Goal: Task Accomplishment & Management: Use online tool/utility

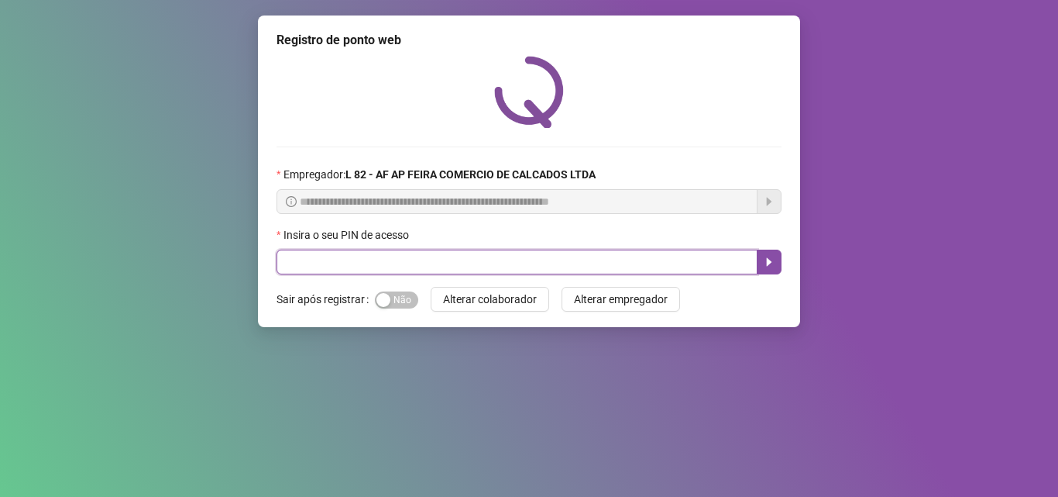
click at [425, 251] on input "text" at bounding box center [517, 261] width 481 height 25
type input "*****"
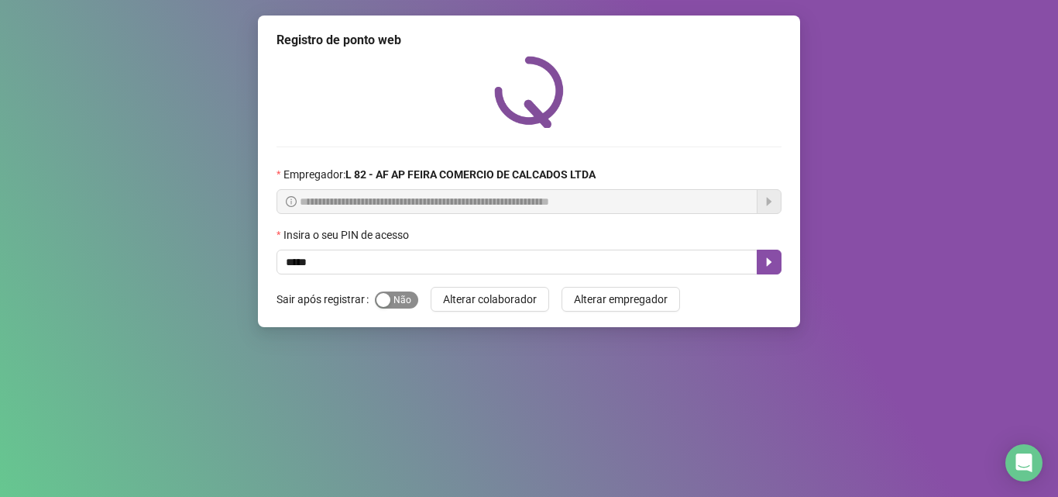
click at [407, 298] on span "Sim Não" at bounding box center [396, 299] width 43 height 17
click at [375, 291] on button "Sim Não" at bounding box center [396, 299] width 43 height 17
click at [408, 301] on span "Sim Não" at bounding box center [396, 299] width 43 height 17
click at [769, 258] on icon "caret-right" at bounding box center [769, 262] width 12 height 12
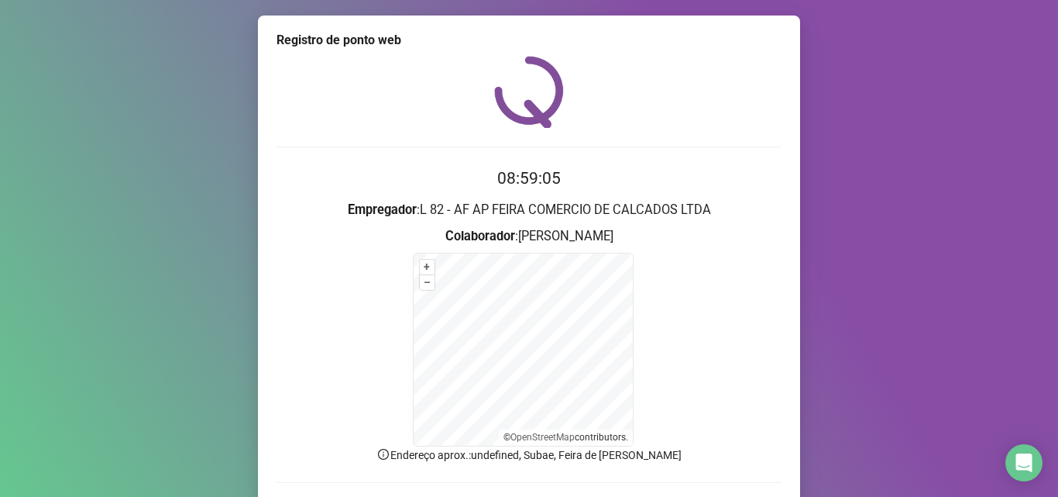
scroll to position [104, 0]
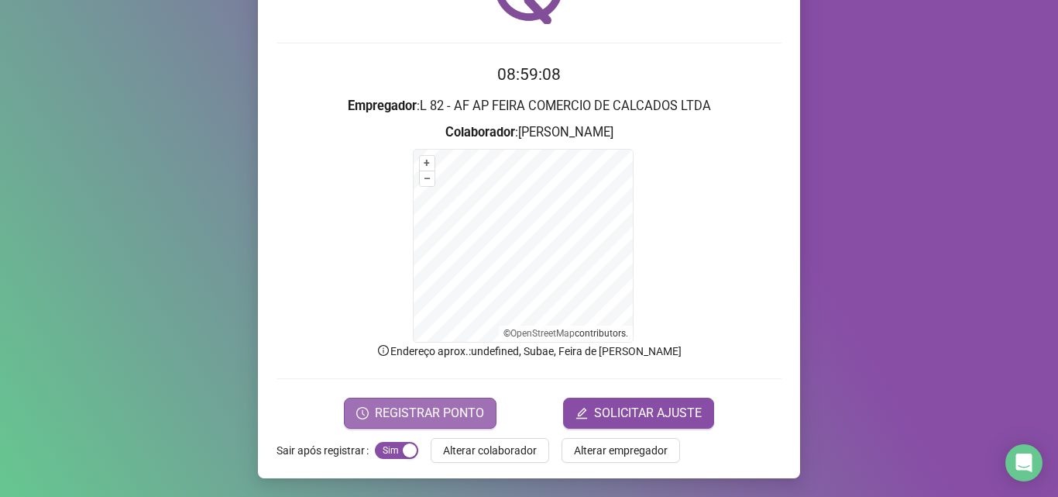
click at [427, 404] on span "REGISTRAR PONTO" at bounding box center [429, 413] width 109 height 19
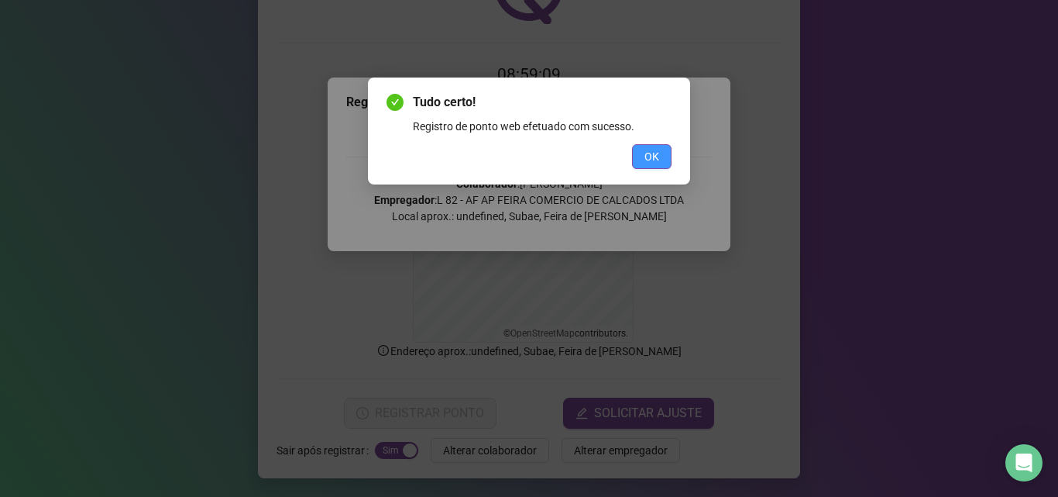
click at [662, 152] on button "OK" at bounding box center [652, 156] width 40 height 25
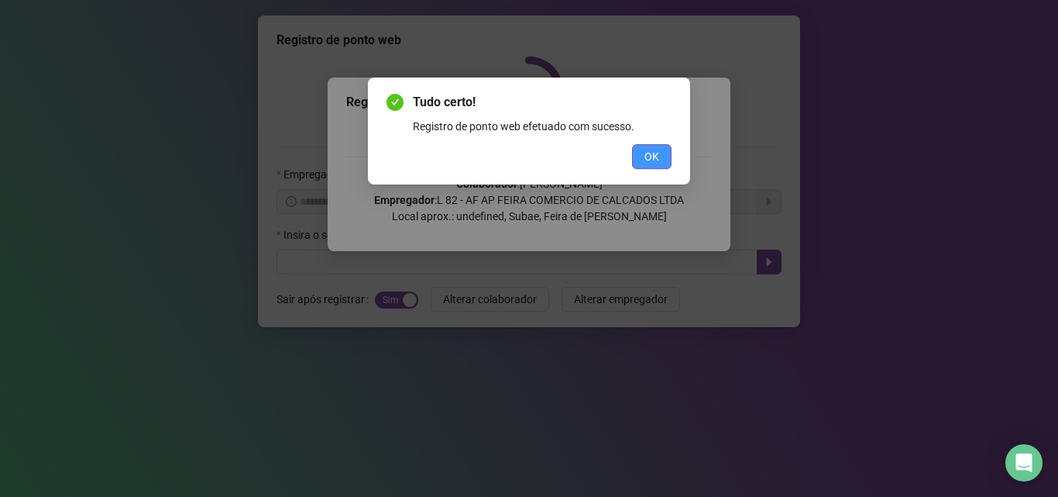
scroll to position [0, 0]
